Goal: Check status: Check status

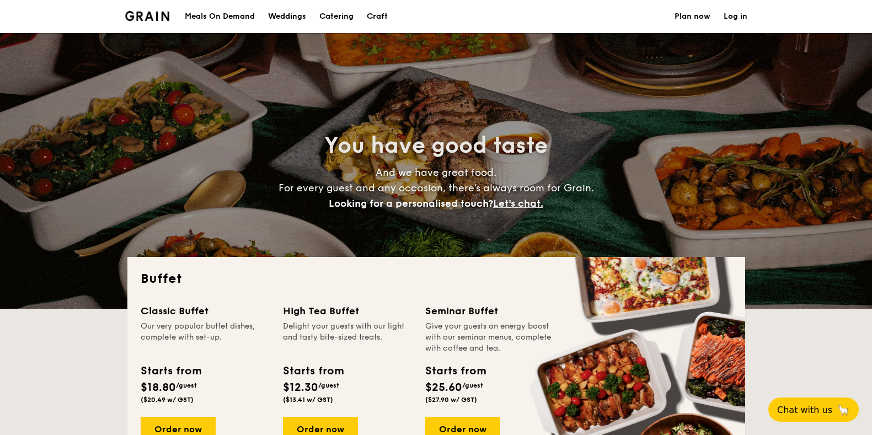
select select
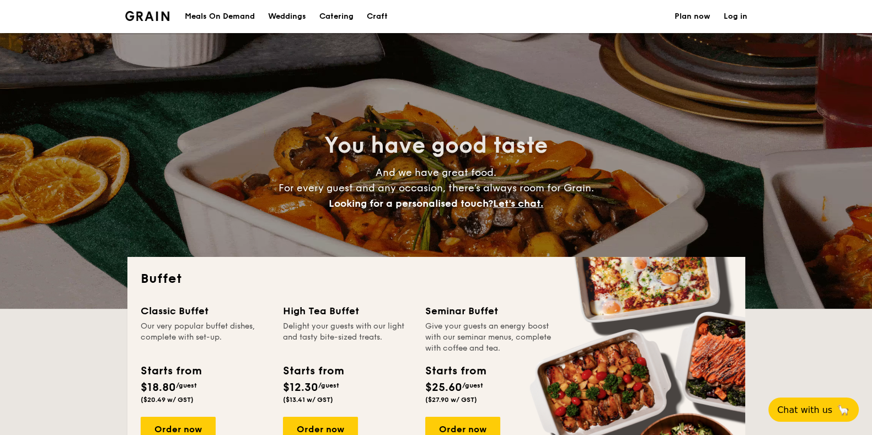
click at [729, 18] on link "Log in" at bounding box center [736, 16] width 24 height 33
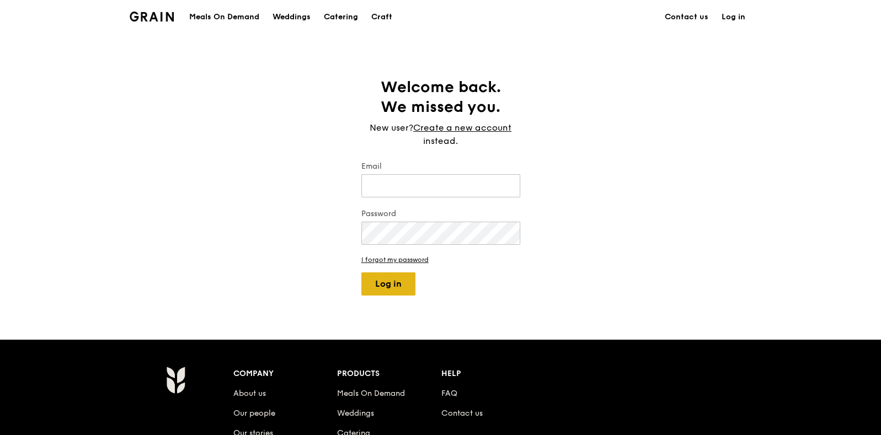
type input "[EMAIL_ADDRESS][DOMAIN_NAME]"
click at [384, 287] on button "Log in" at bounding box center [388, 284] width 54 height 23
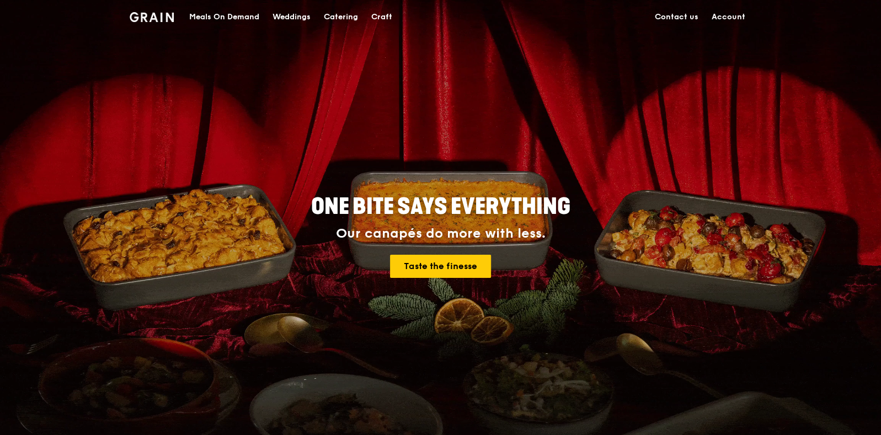
click at [717, 12] on link "Account" at bounding box center [728, 17] width 47 height 33
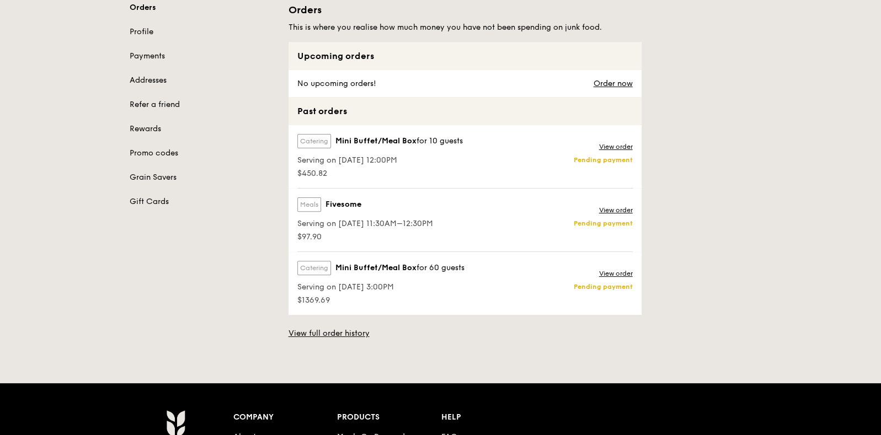
scroll to position [137, 0]
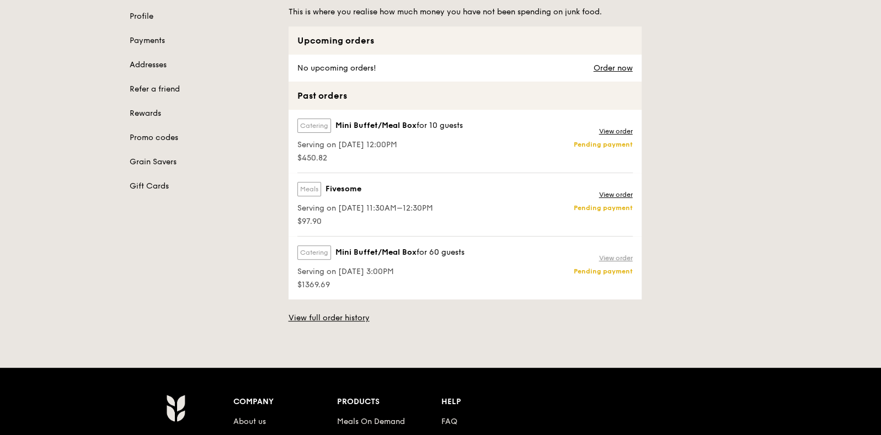
click at [617, 256] on link "View order" at bounding box center [616, 258] width 34 height 9
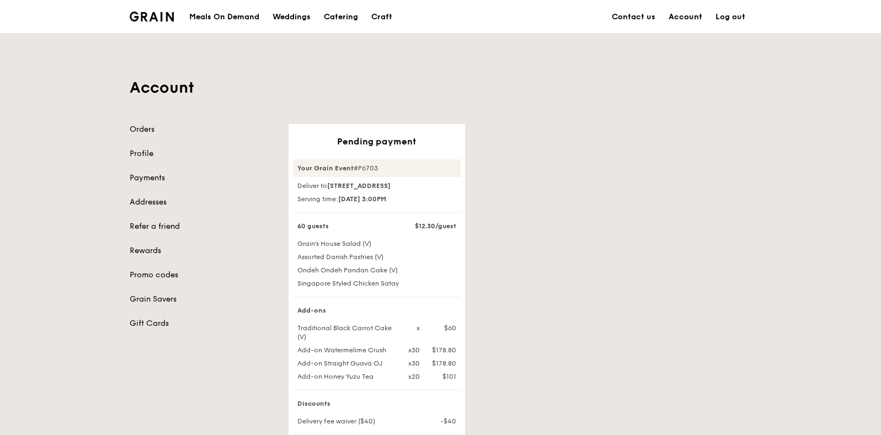
click at [693, 11] on link "Account" at bounding box center [685, 17] width 47 height 33
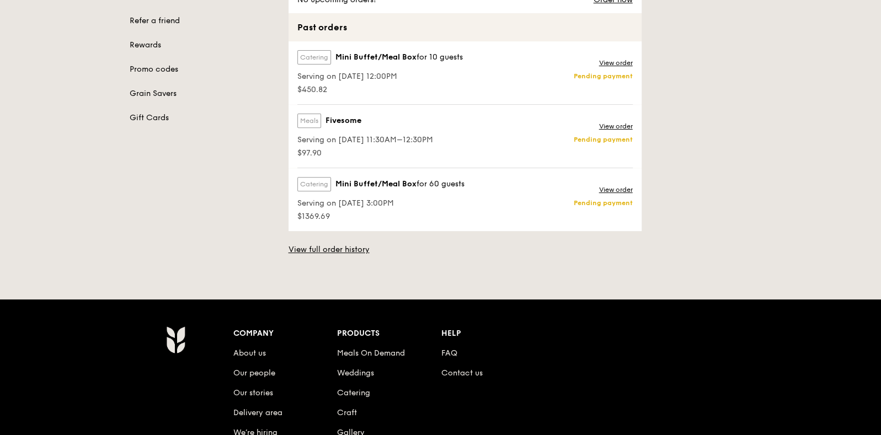
scroll to position [207, 0]
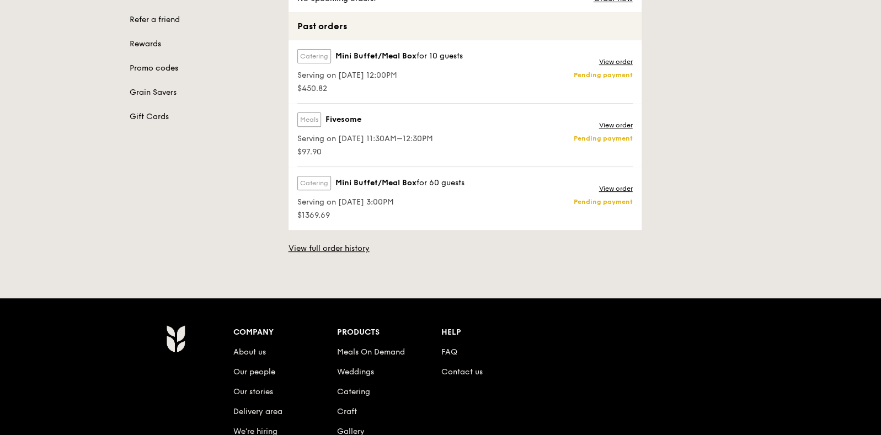
drag, startPoint x: 372, startPoint y: 112, endPoint x: 377, endPoint y: 161, distance: 48.8
click at [377, 161] on div "Meals Fivesome Serving on [DATE] 11:30AM–12:30PM $97.90" at bounding box center [364, 135] width 151 height 63
click at [391, 183] on span "Mini Buffet/Meal Box" at bounding box center [375, 183] width 81 height 11
click at [393, 88] on span "$450.82" at bounding box center [379, 88] width 165 height 11
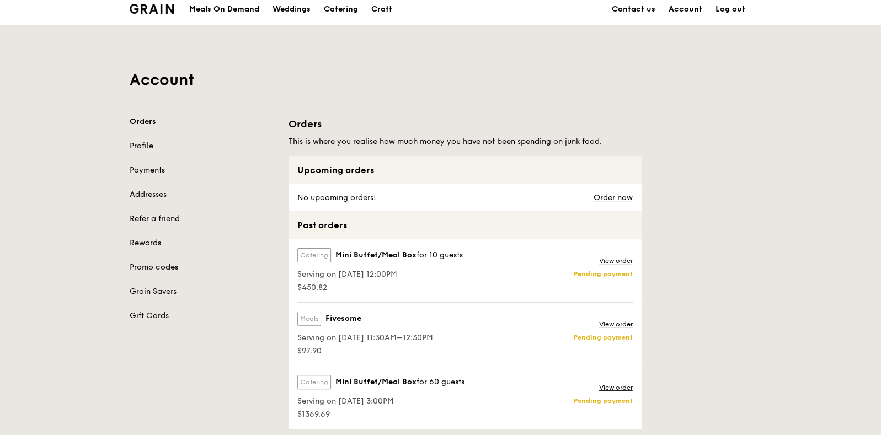
scroll to position [0, 0]
